Goal: Information Seeking & Learning: Learn about a topic

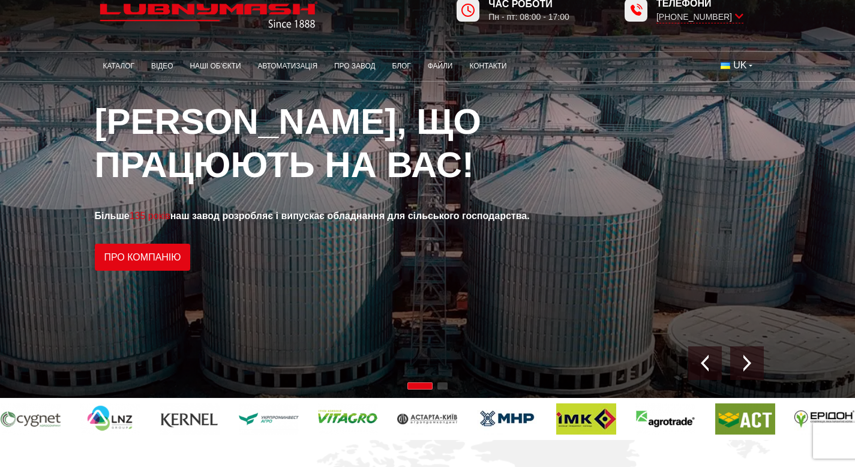
scroll to position [28, 0]
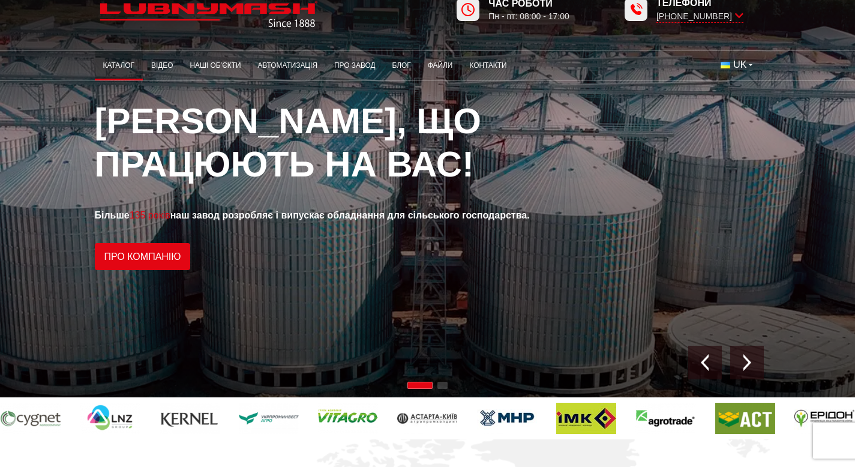
click at [95, 65] on link "Каталог" at bounding box center [119, 65] width 48 height 23
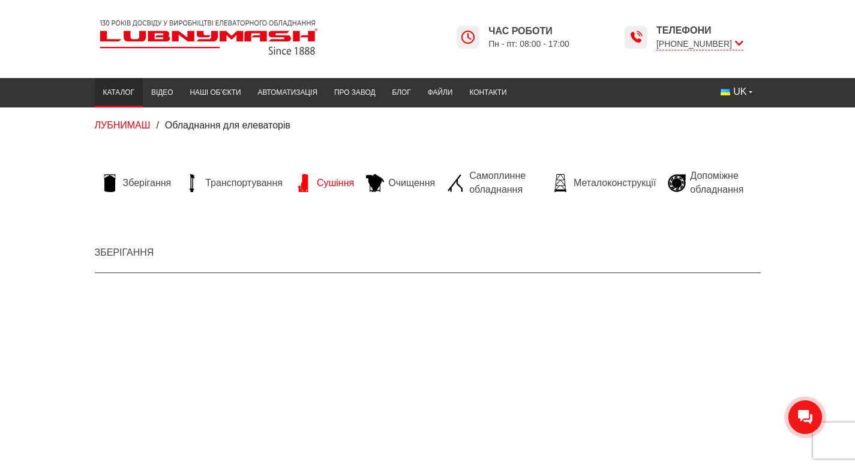
click at [289, 187] on link "Сушіння" at bounding box center [324, 183] width 71 height 18
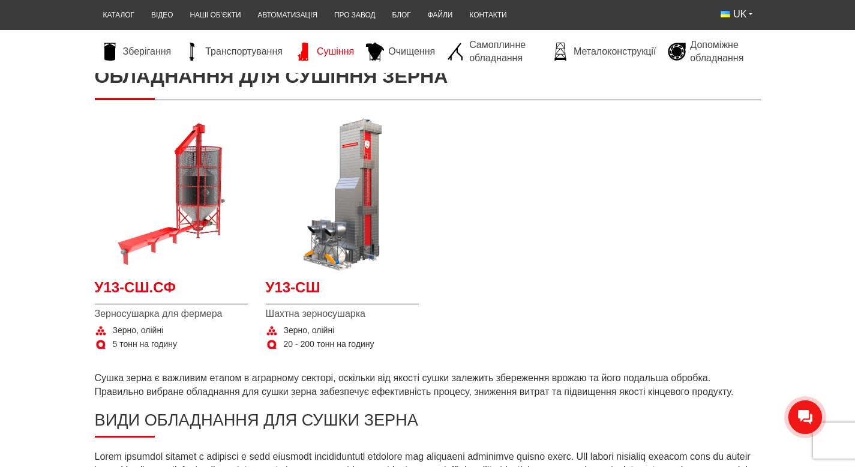
scroll to position [178, 0]
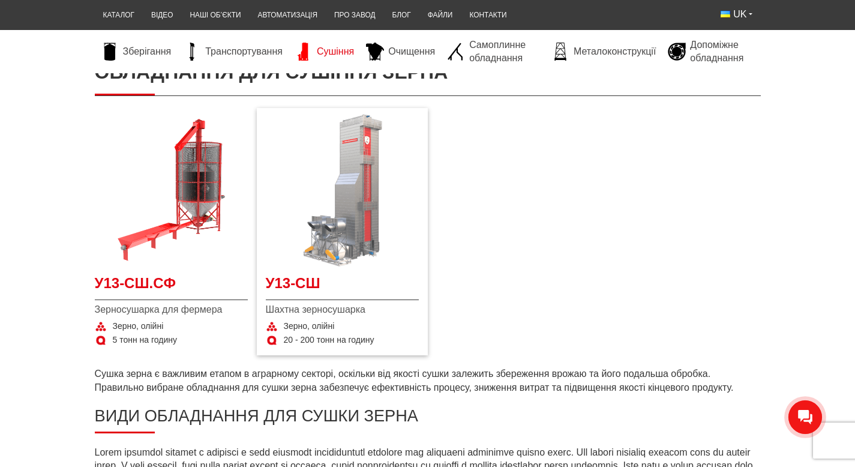
click at [312, 254] on img at bounding box center [342, 190] width 153 height 153
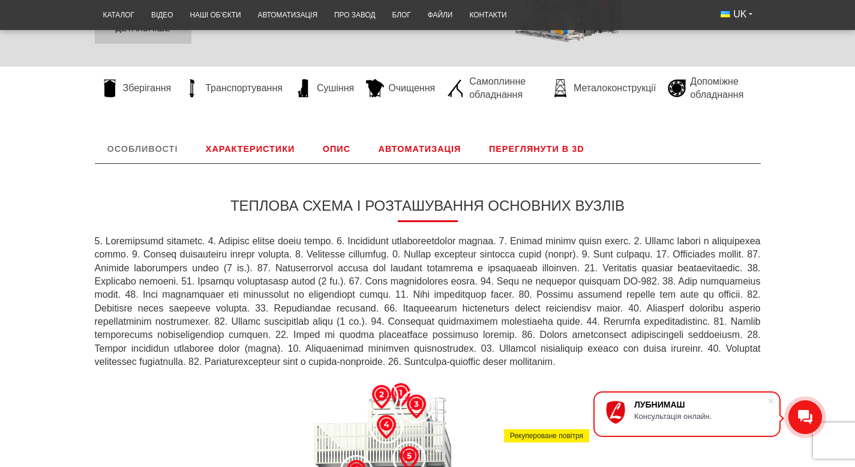
scroll to position [325, 0]
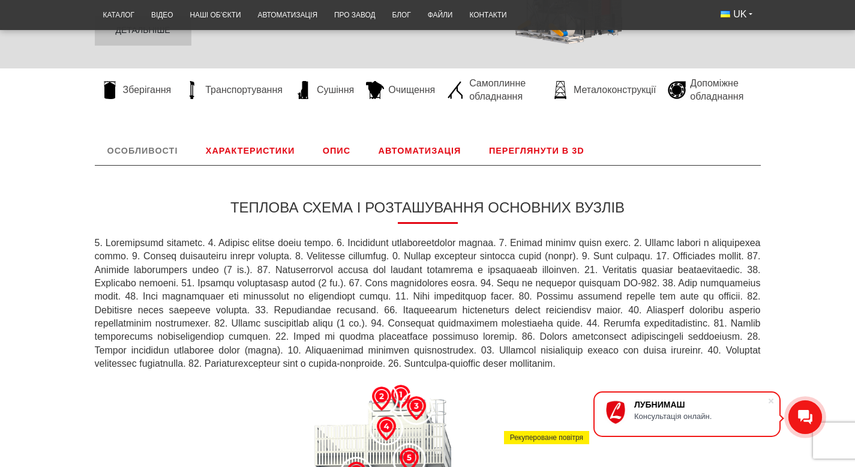
click at [206, 165] on link "Характеристики" at bounding box center [250, 150] width 114 height 29
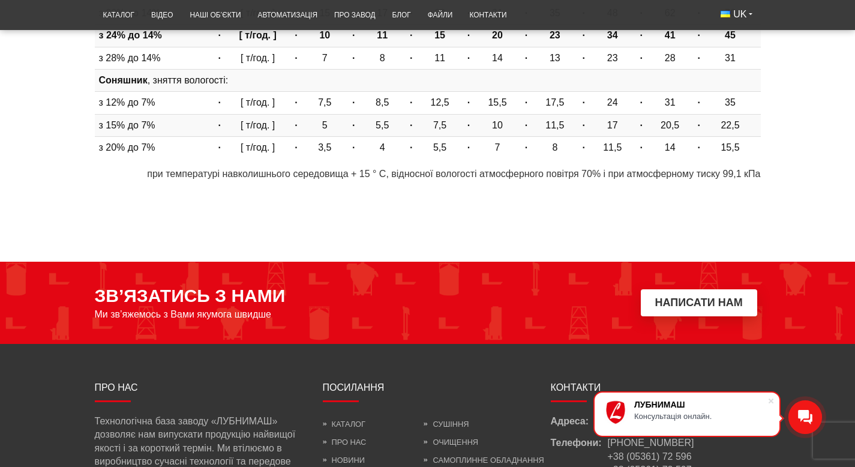
scroll to position [1009, 0]
